Goal: Task Accomplishment & Management: Manage account settings

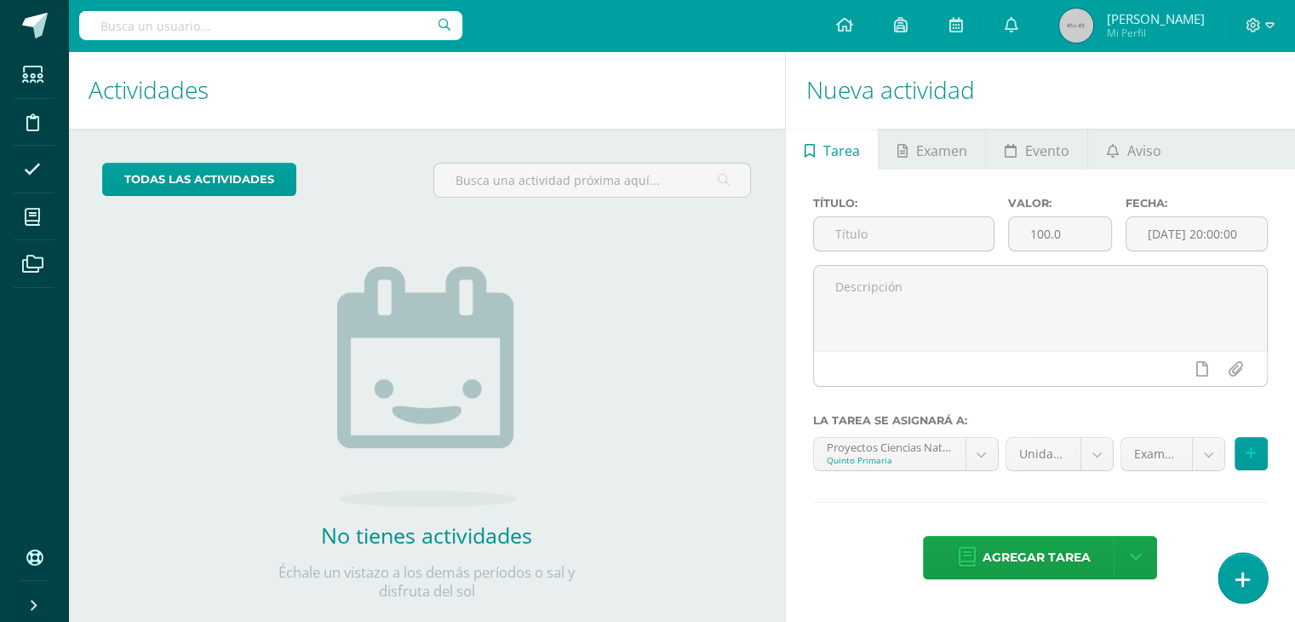
click at [1254, 571] on link at bounding box center [1243, 577] width 49 height 49
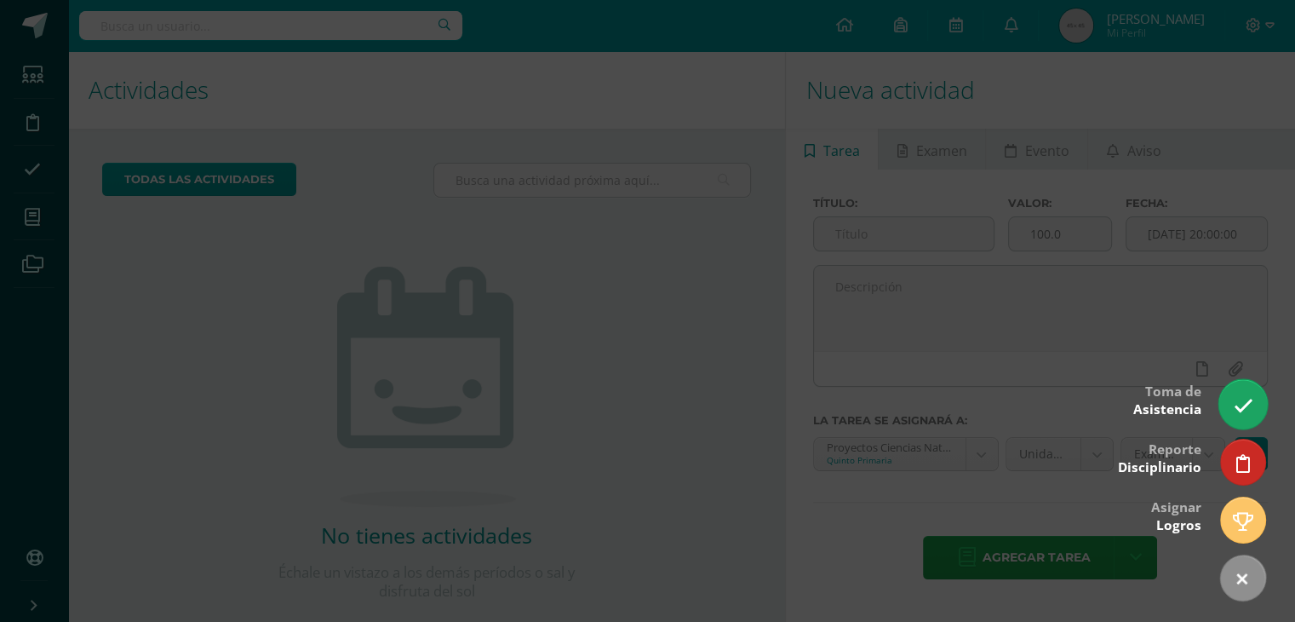
click at [1242, 424] on link at bounding box center [1243, 403] width 49 height 49
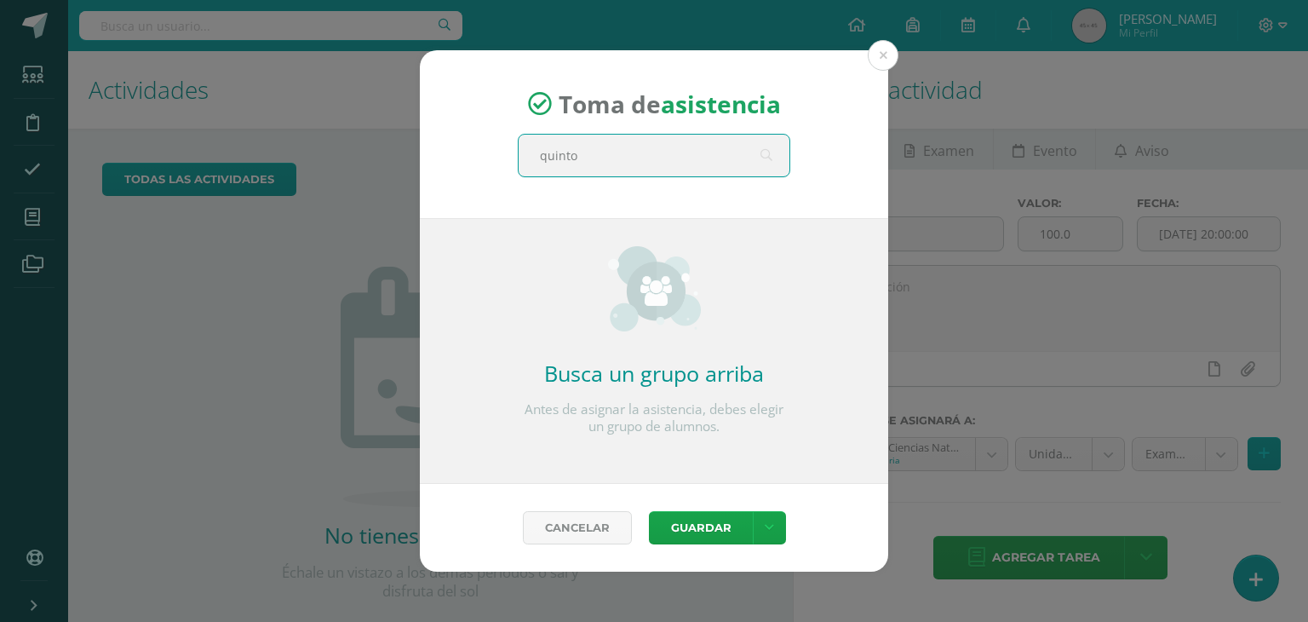
type input "quinto c"
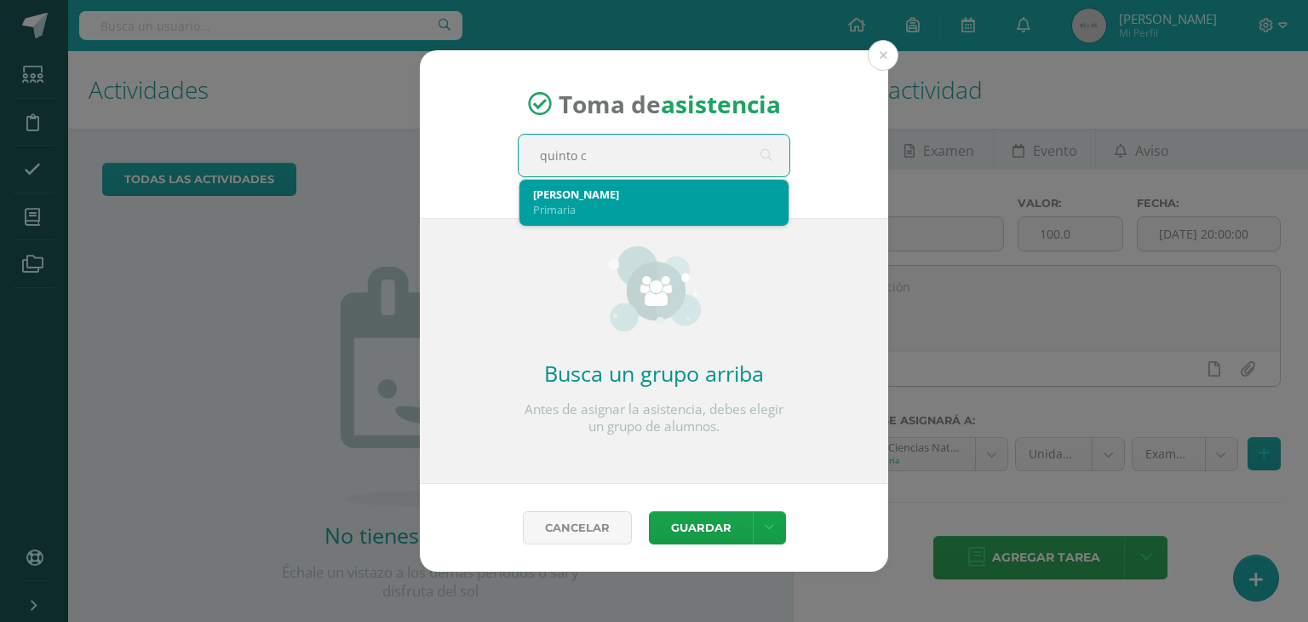
click at [582, 193] on div "Quinto C" at bounding box center [654, 194] width 242 height 15
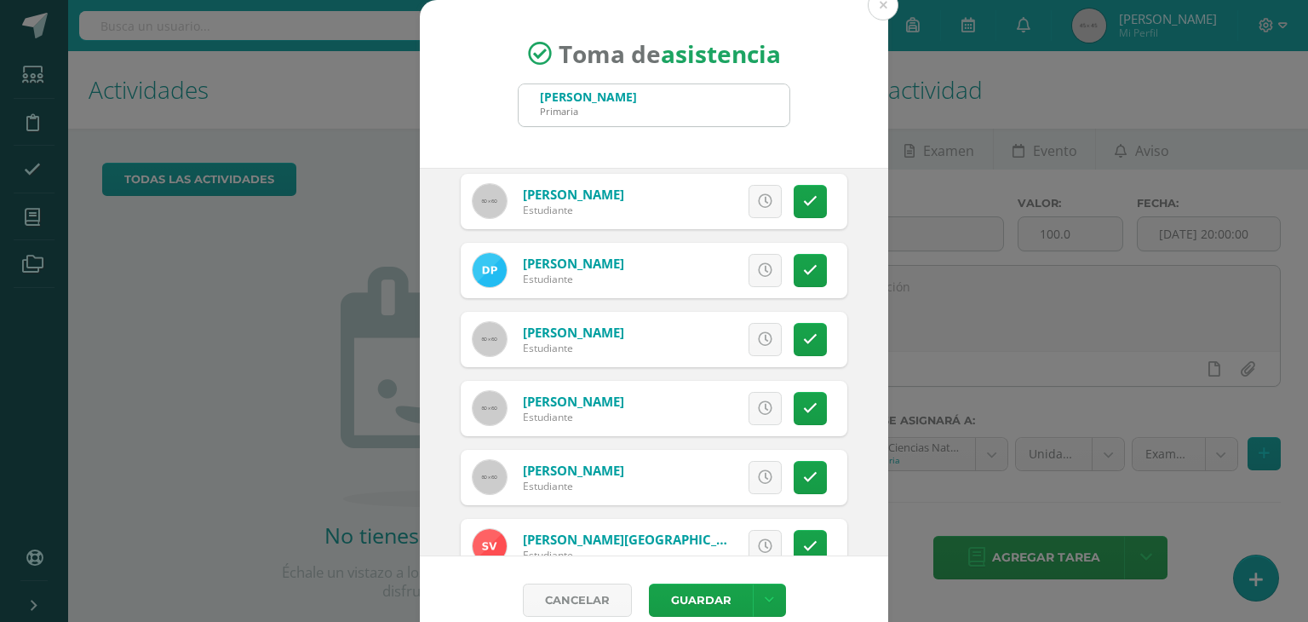
scroll to position [1288, 0]
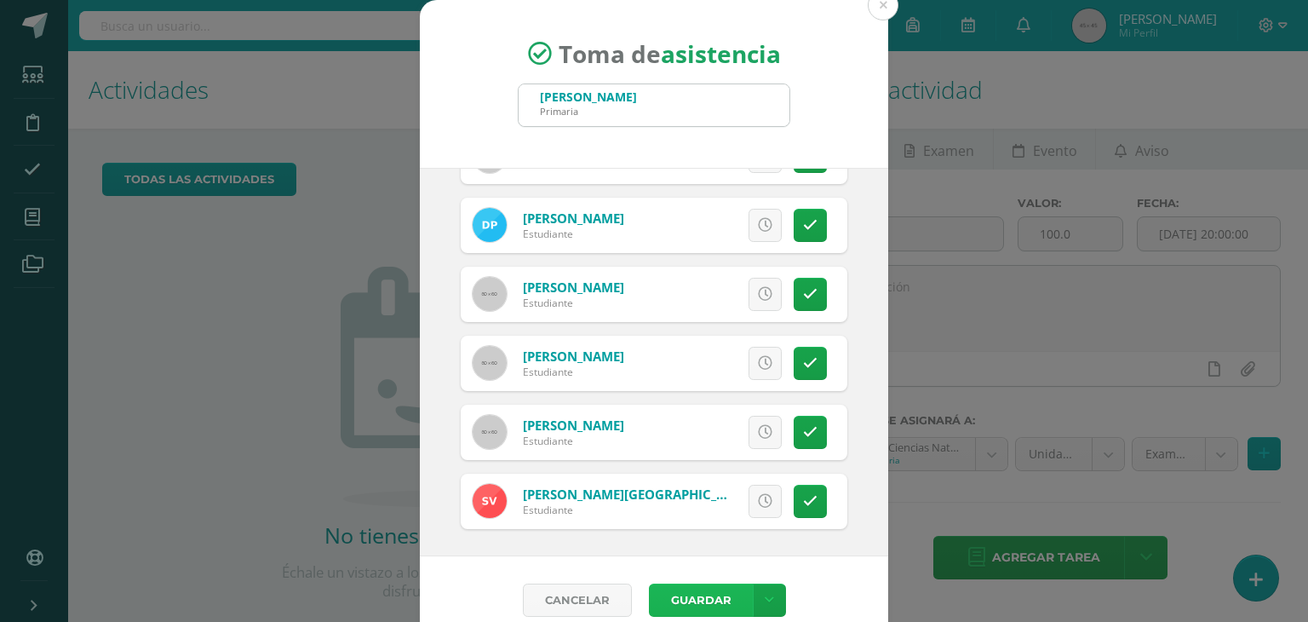
click at [691, 600] on button "Guardar" at bounding box center [701, 599] width 104 height 33
